Goal: Task Accomplishment & Management: Manage account settings

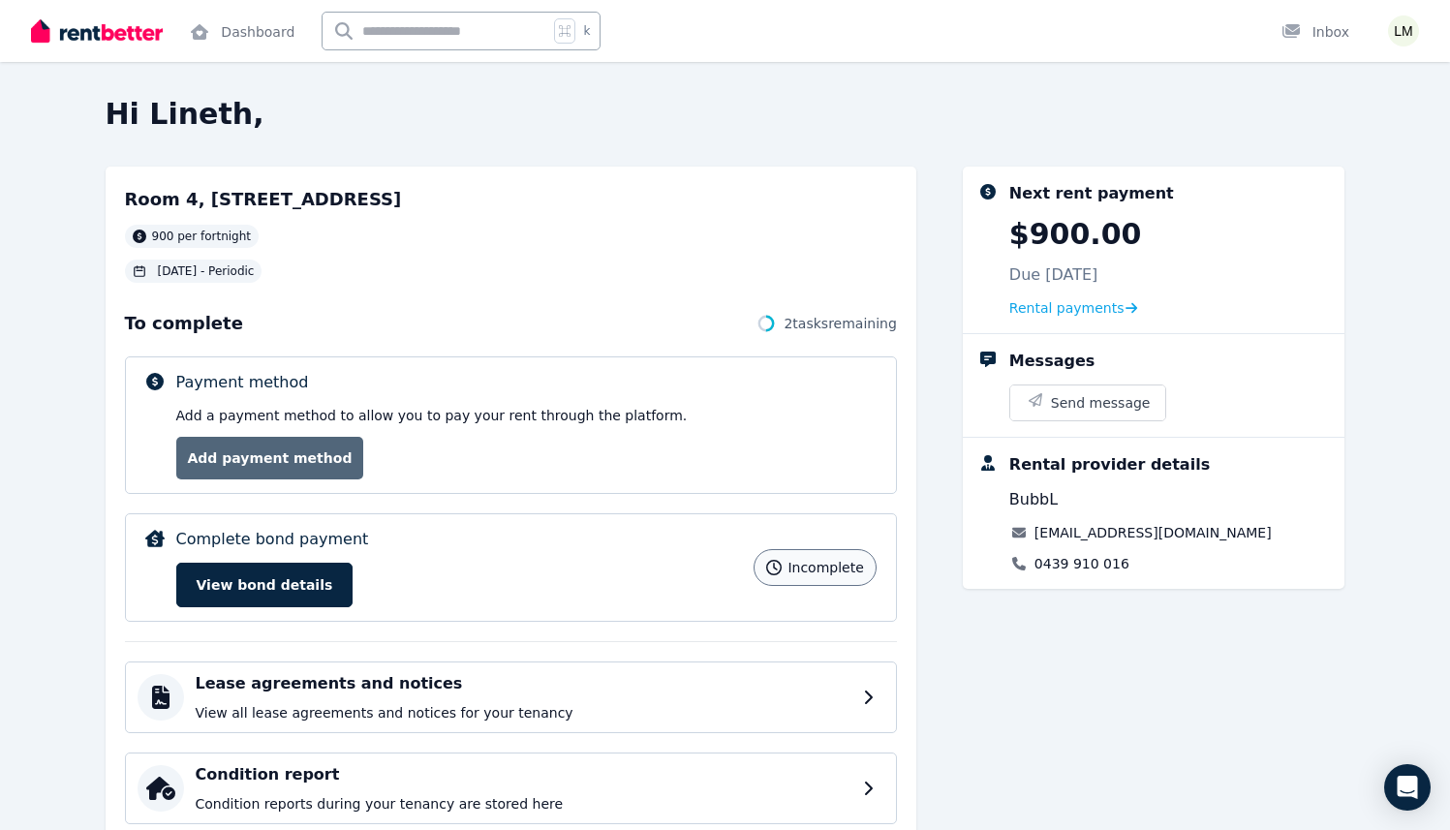
click at [258, 476] on link "Add payment method" at bounding box center [270, 458] width 188 height 43
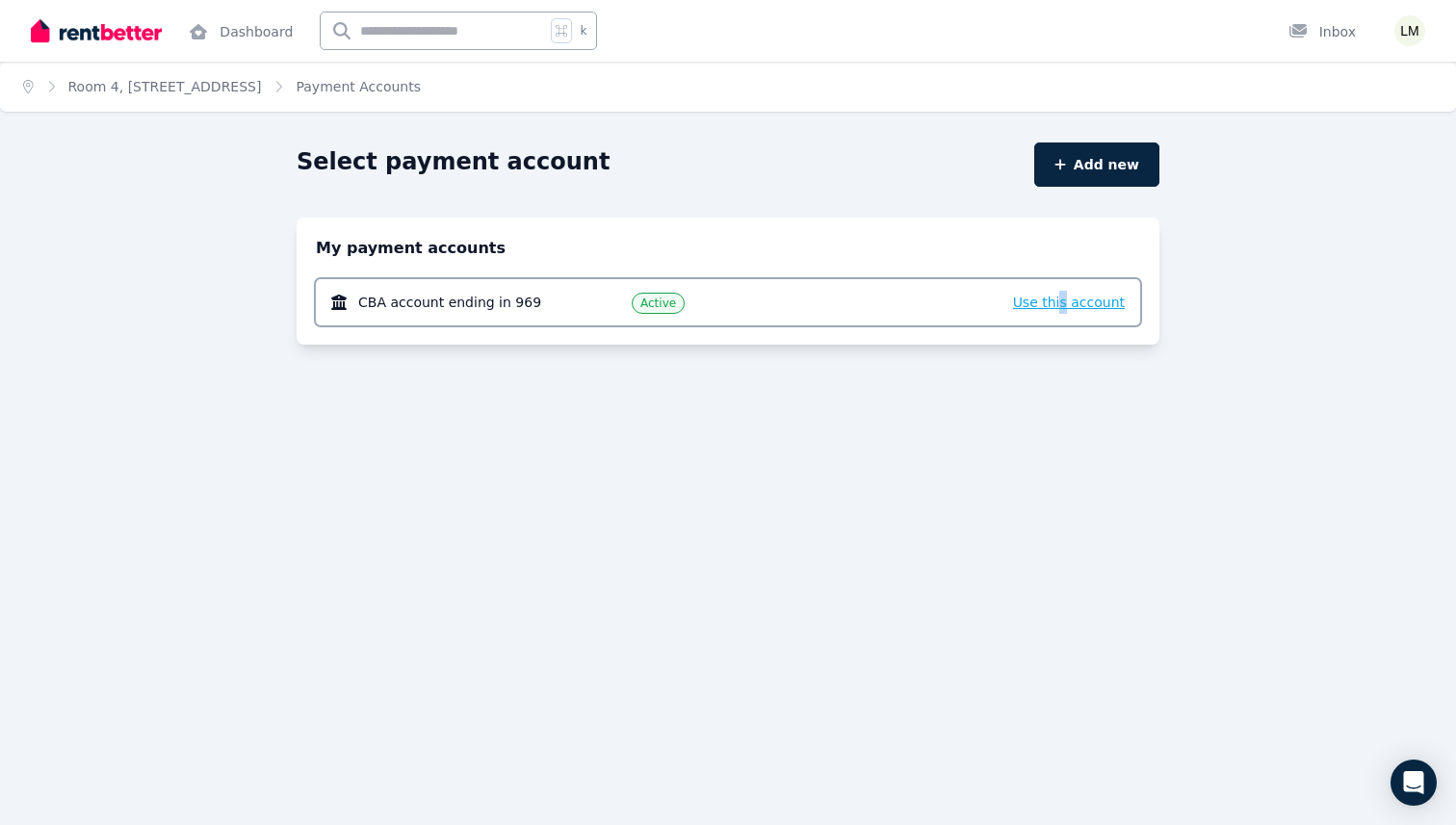
click at [1068, 304] on span "Use this account" at bounding box center [1069, 301] width 111 height 15
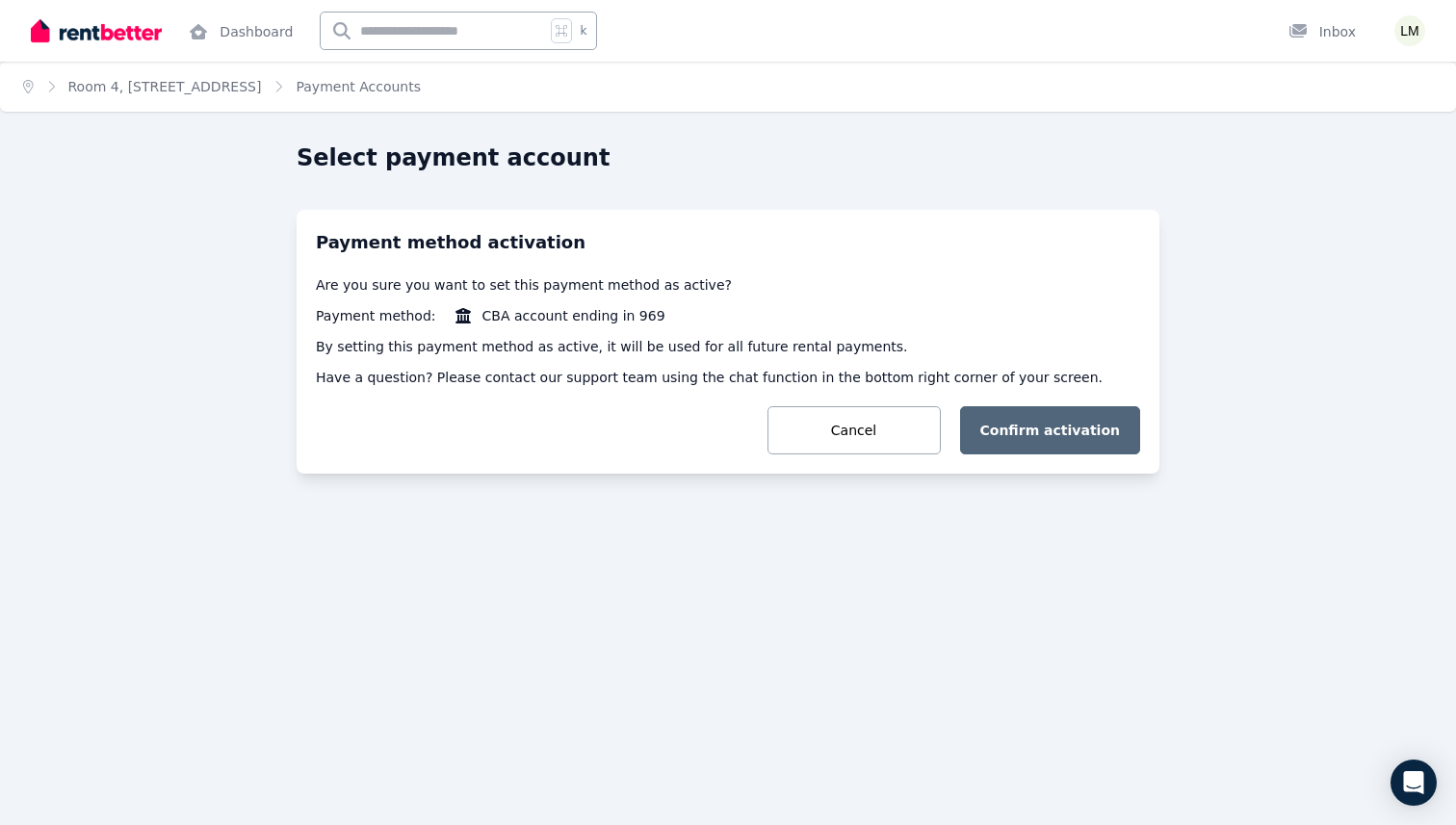
click at [1080, 421] on button "Confirm activation" at bounding box center [1051, 430] width 181 height 48
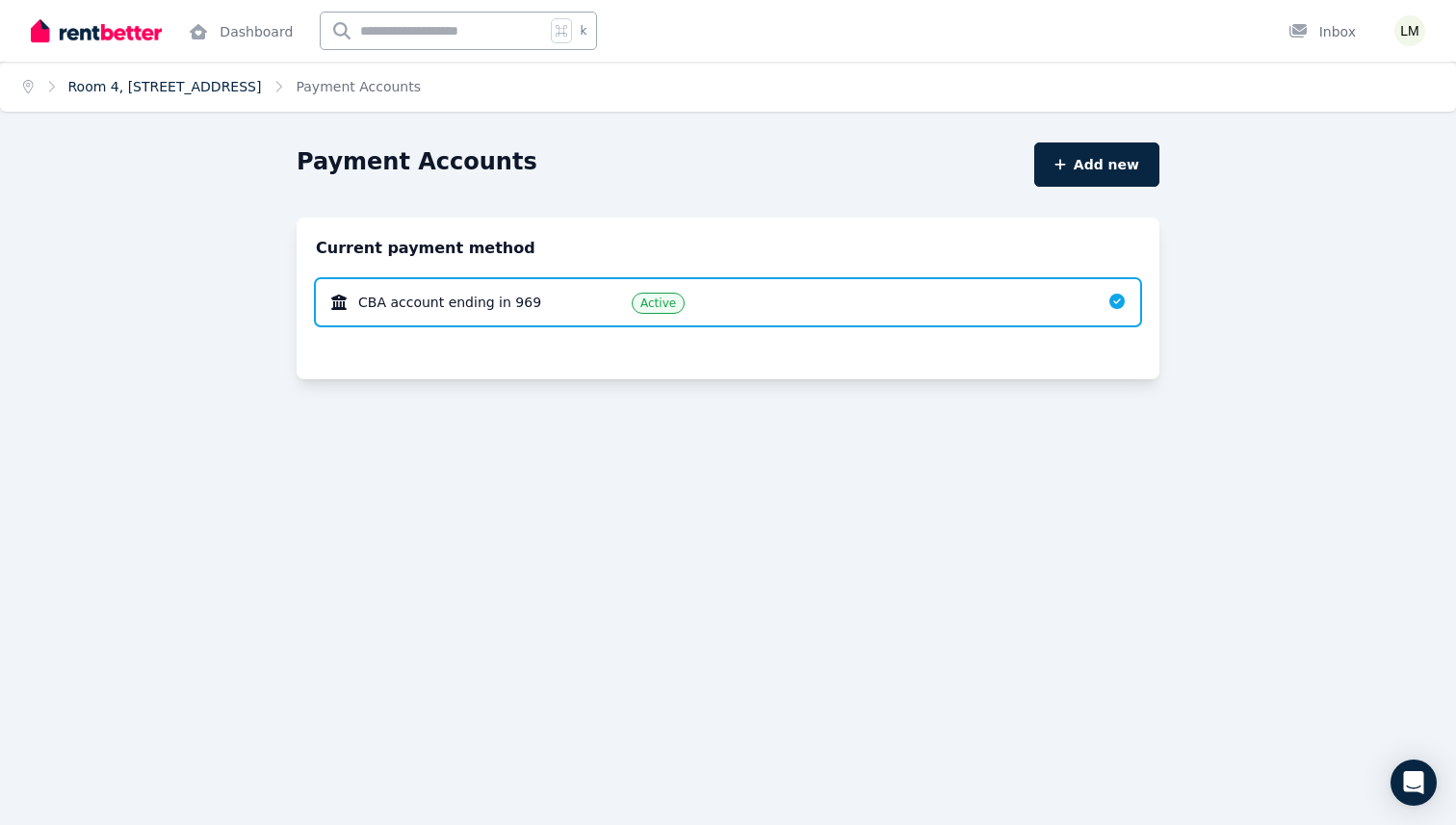
click at [130, 87] on link "Room 4, [STREET_ADDRESS]" at bounding box center [165, 85] width 194 height 15
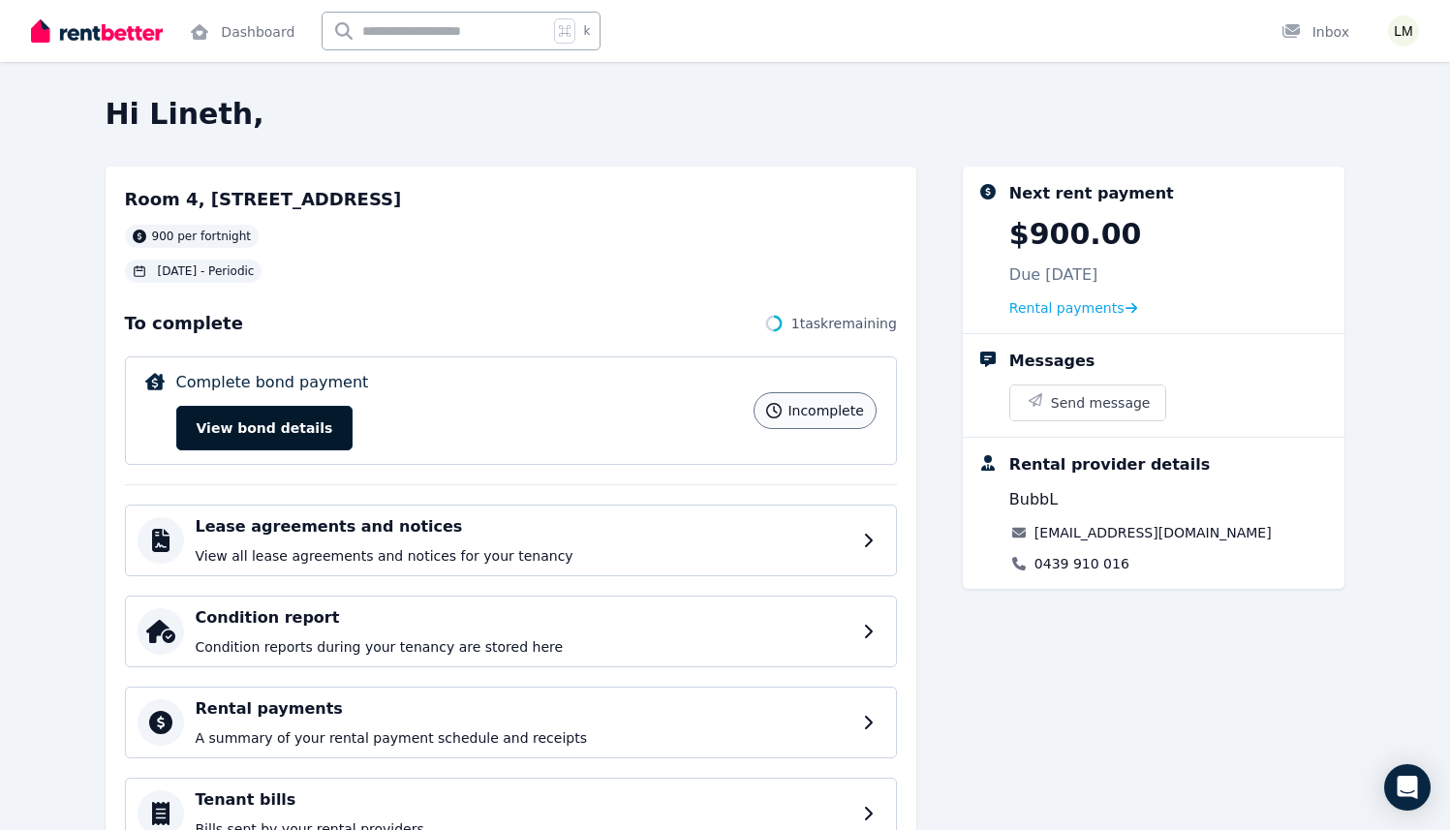
click at [313, 417] on button "View bond details" at bounding box center [264, 428] width 177 height 45
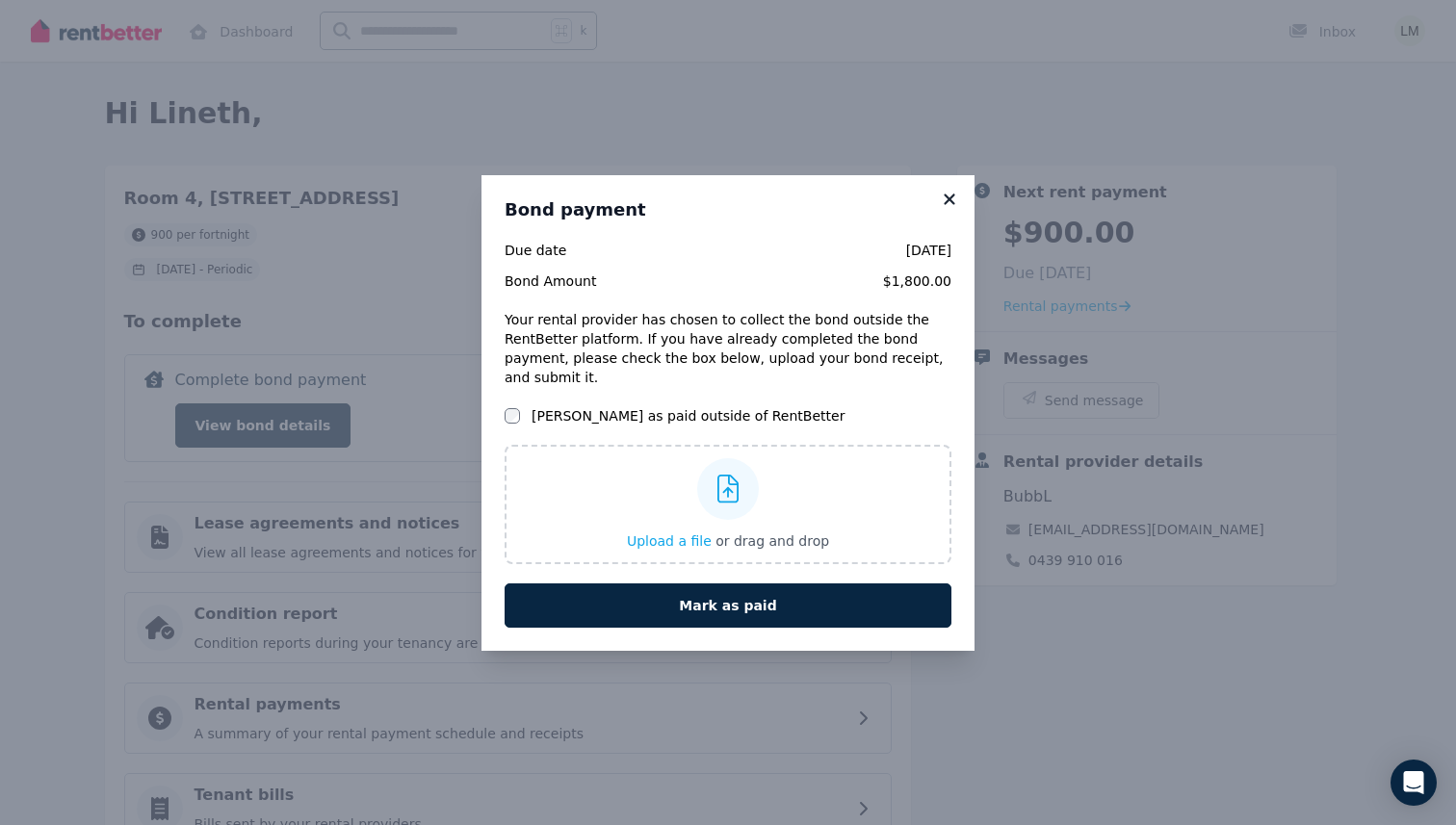
click at [954, 208] on icon at bounding box center [949, 199] width 19 height 17
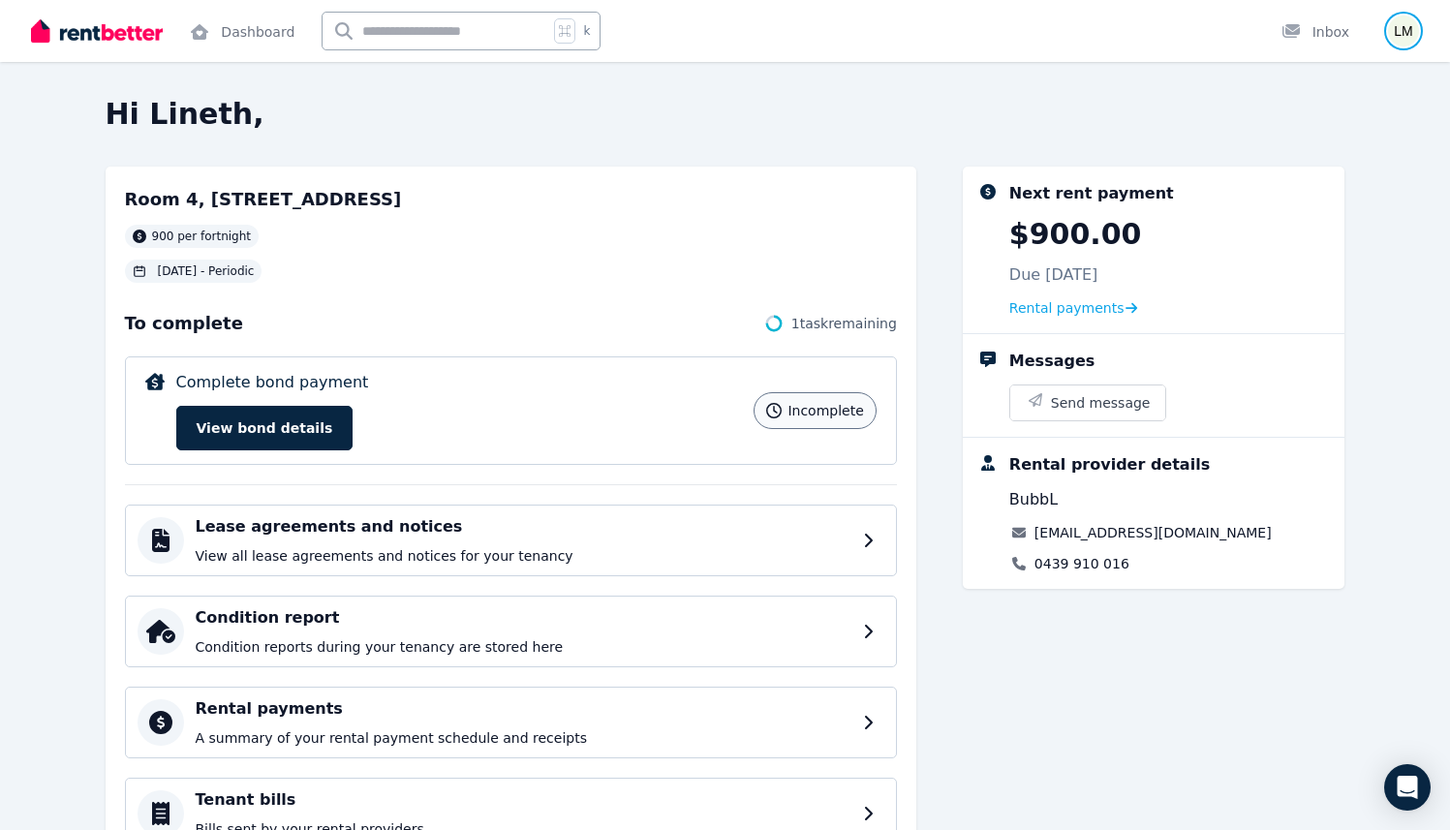
click at [1408, 27] on img "button" at bounding box center [1403, 30] width 31 height 31
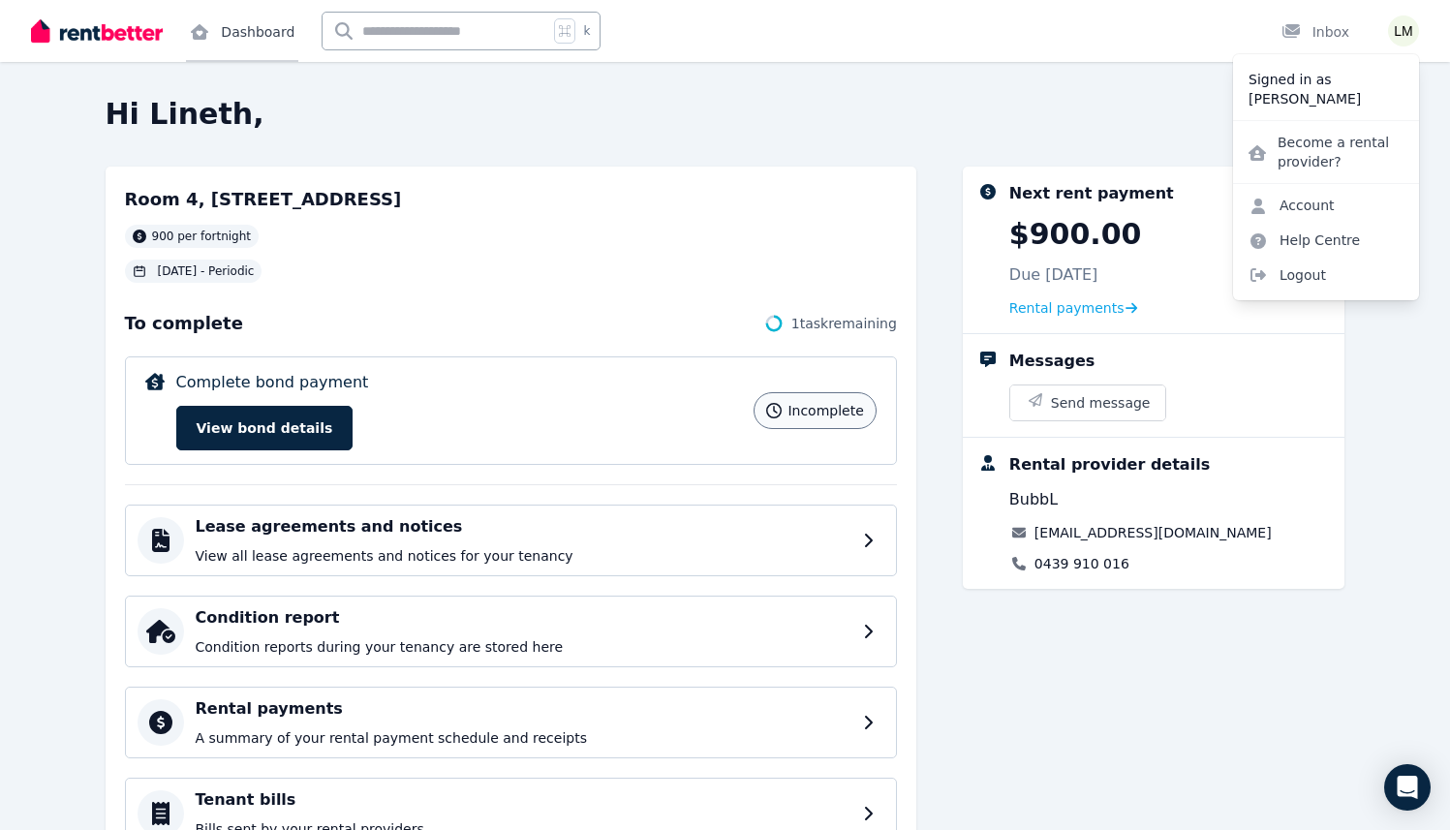
click at [211, 38] on link "Dashboard" at bounding box center [242, 31] width 112 height 62
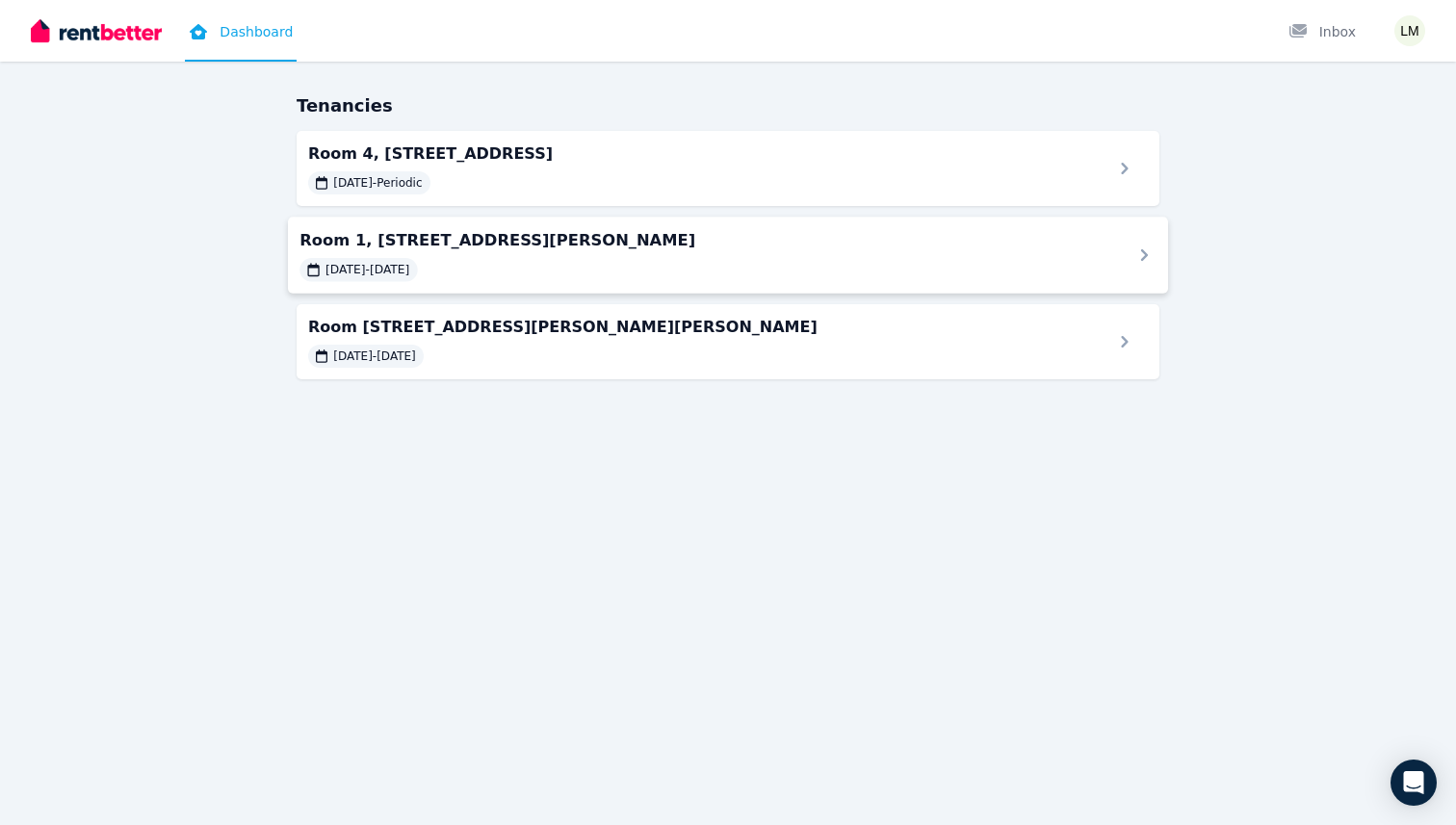
click at [494, 238] on span "Room 1, [STREET_ADDRESS][PERSON_NAME]" at bounding box center [704, 240] width 810 height 23
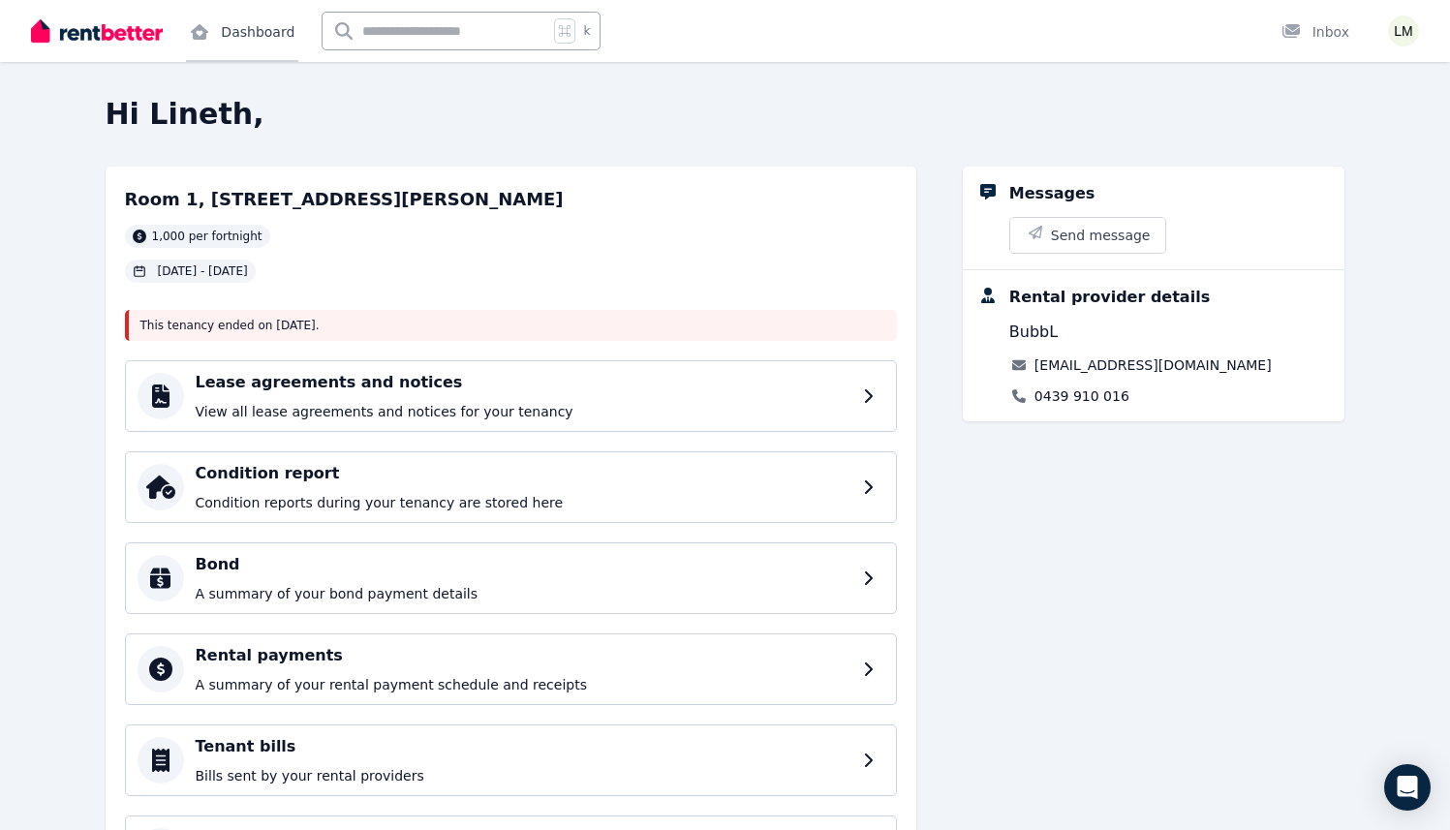
click at [240, 52] on link "Dashboard" at bounding box center [242, 31] width 112 height 62
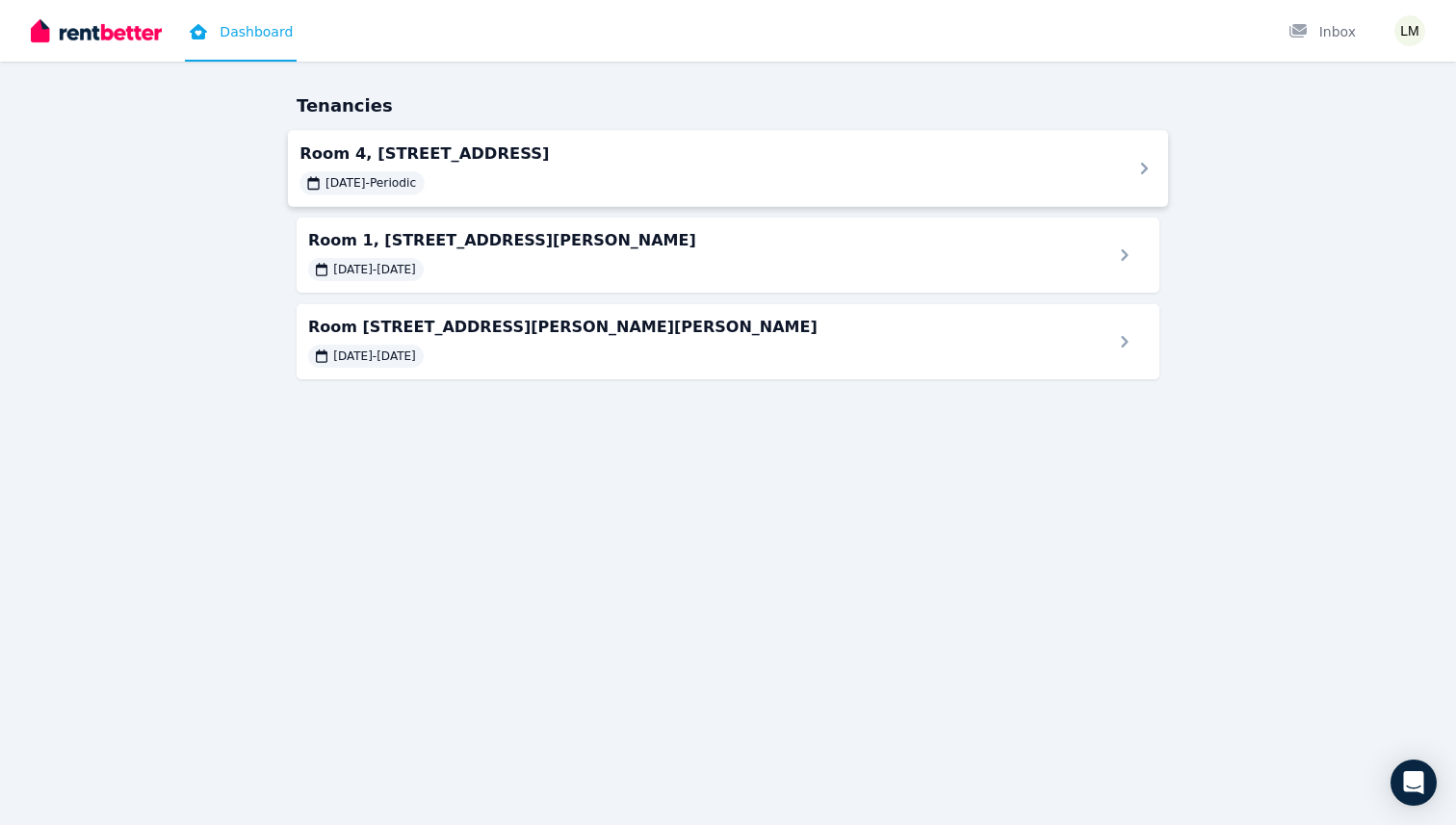
click at [372, 146] on span "Room 4, [STREET_ADDRESS]" at bounding box center [704, 152] width 810 height 23
